Goal: Check status: Check status

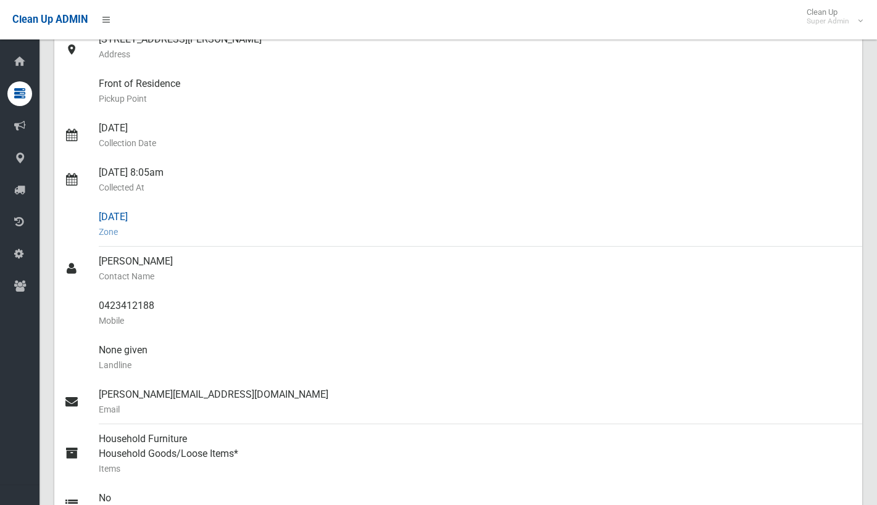
scroll to position [185, 0]
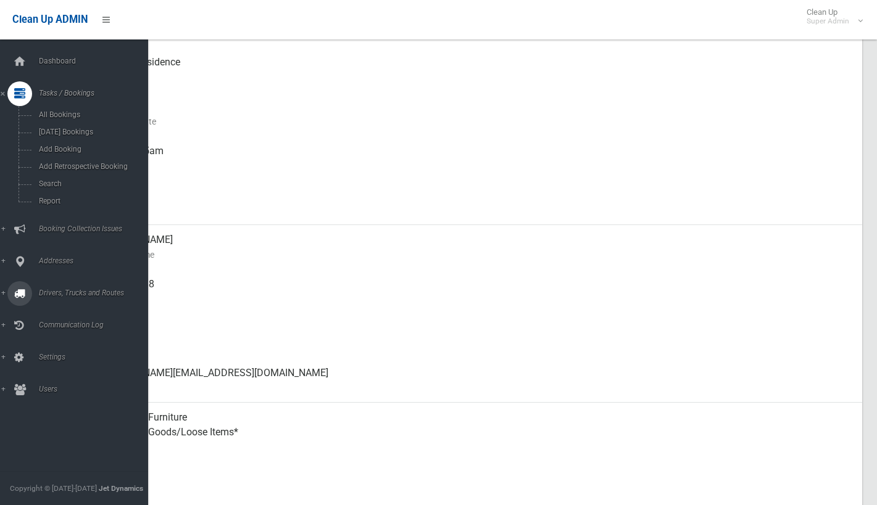
click at [56, 289] on span "Drivers, Trucks and Routes" at bounding box center [96, 293] width 122 height 9
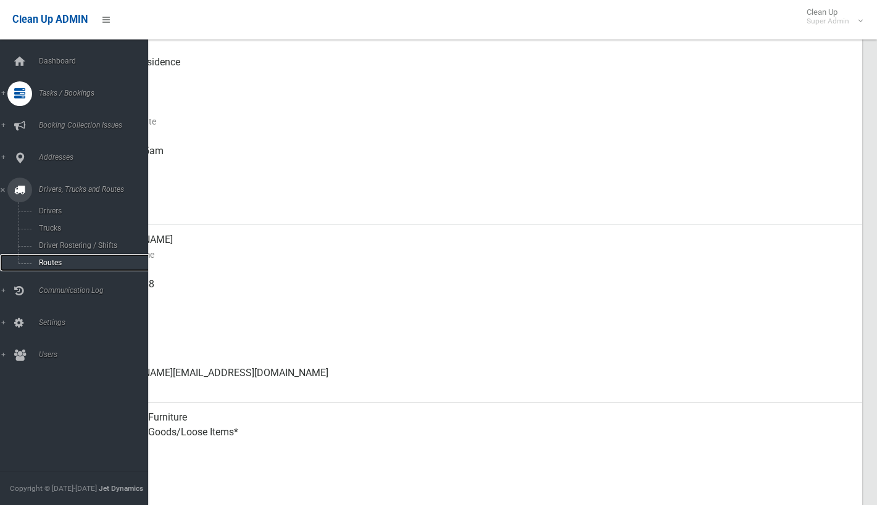
click at [51, 263] on span "Routes" at bounding box center [91, 263] width 112 height 9
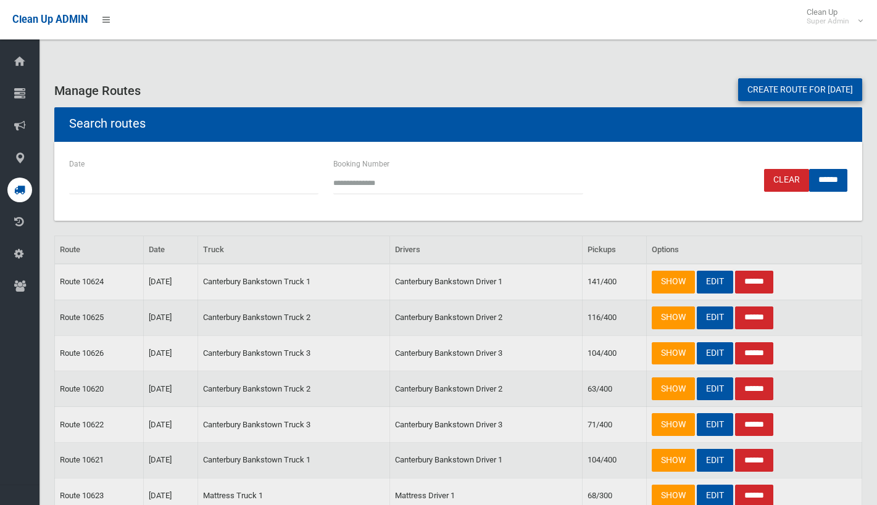
click at [397, 178] on input "Booking Number" at bounding box center [457, 183] width 249 height 23
type input "*****"
click at [816, 184] on input "******" at bounding box center [828, 180] width 38 height 23
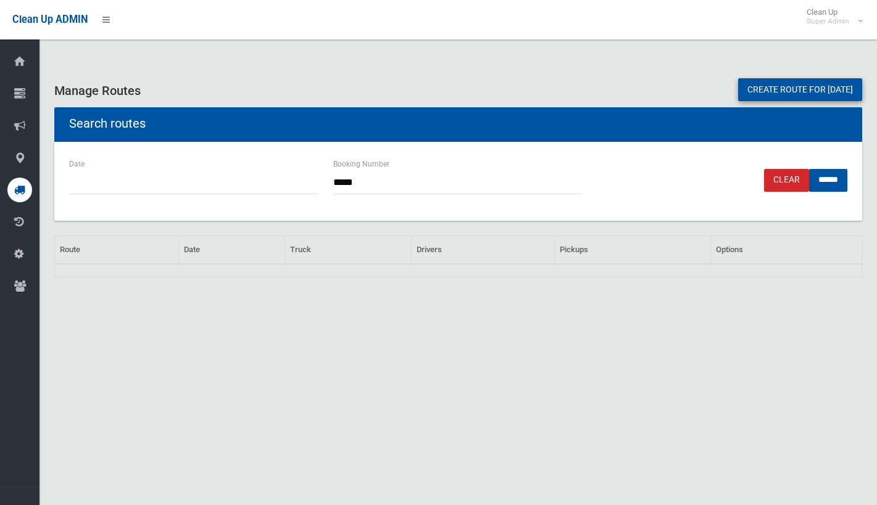
drag, startPoint x: 389, startPoint y: 184, endPoint x: 296, endPoint y: 178, distance: 94.0
click at [296, 178] on div "Date Booking Number ***** Clear ******" at bounding box center [458, 181] width 793 height 49
click at [764, 184] on link "Clear" at bounding box center [786, 180] width 45 height 23
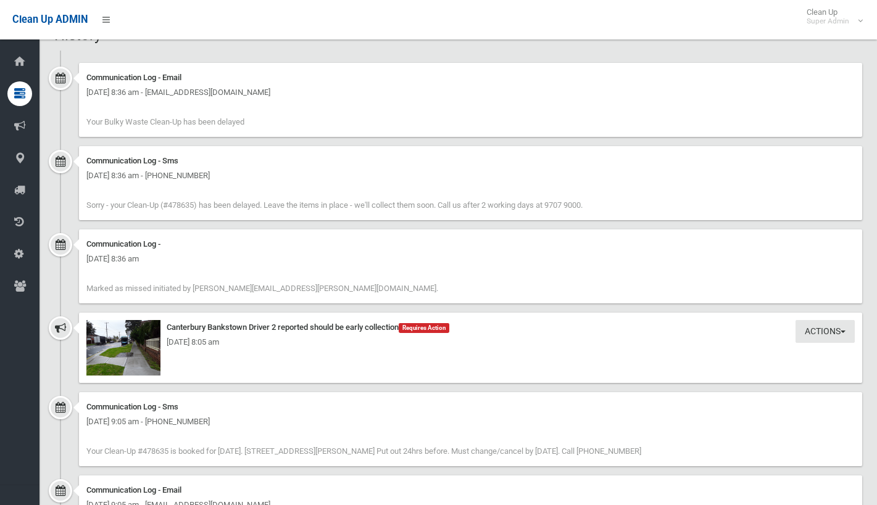
scroll to position [735, 0]
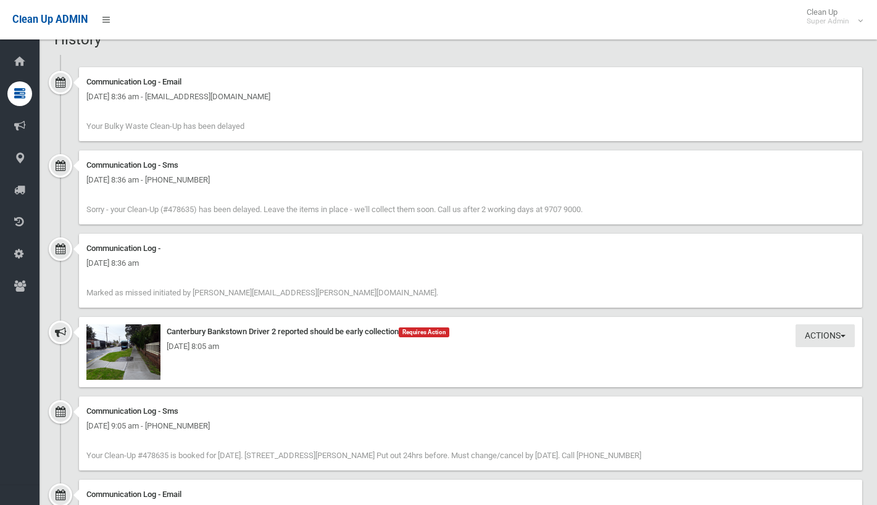
click at [127, 353] on div "[DATE] 8:05 am" at bounding box center [470, 346] width 768 height 15
click at [700, 357] on div "Actions Take Action Canterbury Bankstown Driver 2 reported should be early coll…" at bounding box center [470, 352] width 783 height 70
click at [128, 351] on div "[DATE] 8:05 am" at bounding box center [470, 346] width 768 height 15
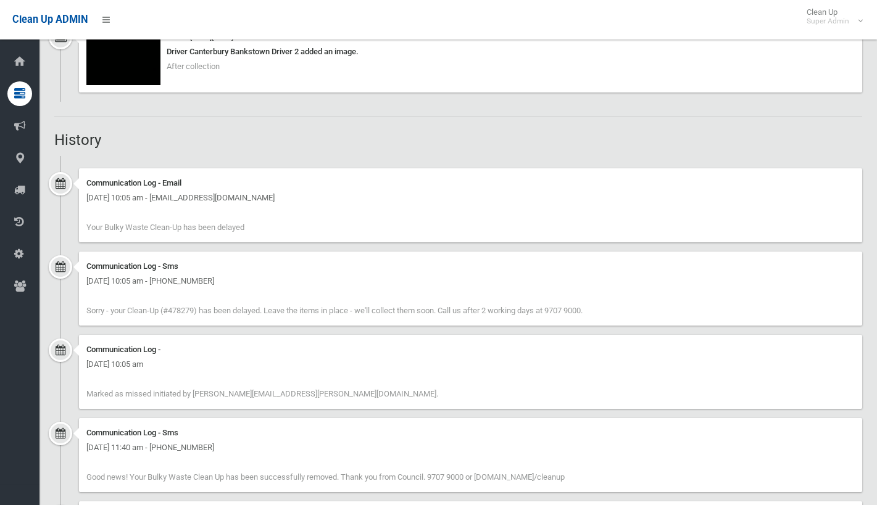
scroll to position [903, 0]
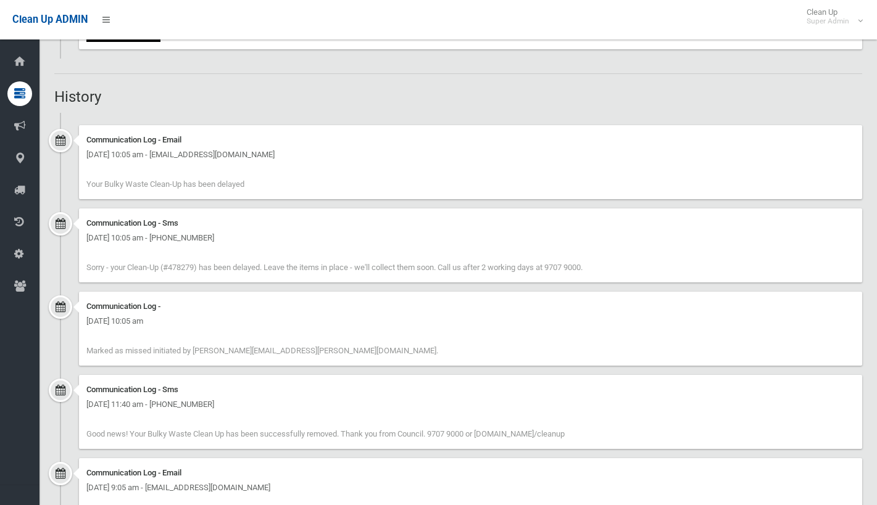
click at [417, 407] on div "[DATE] 11:40 am - [PHONE_NUMBER]" at bounding box center [470, 404] width 768 height 15
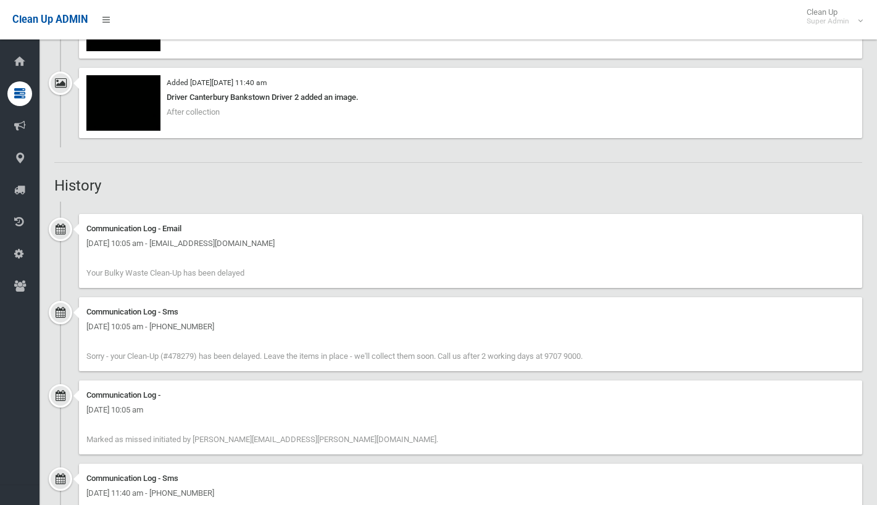
scroll to position [841, 0]
